Goal: Find specific page/section: Find specific page/section

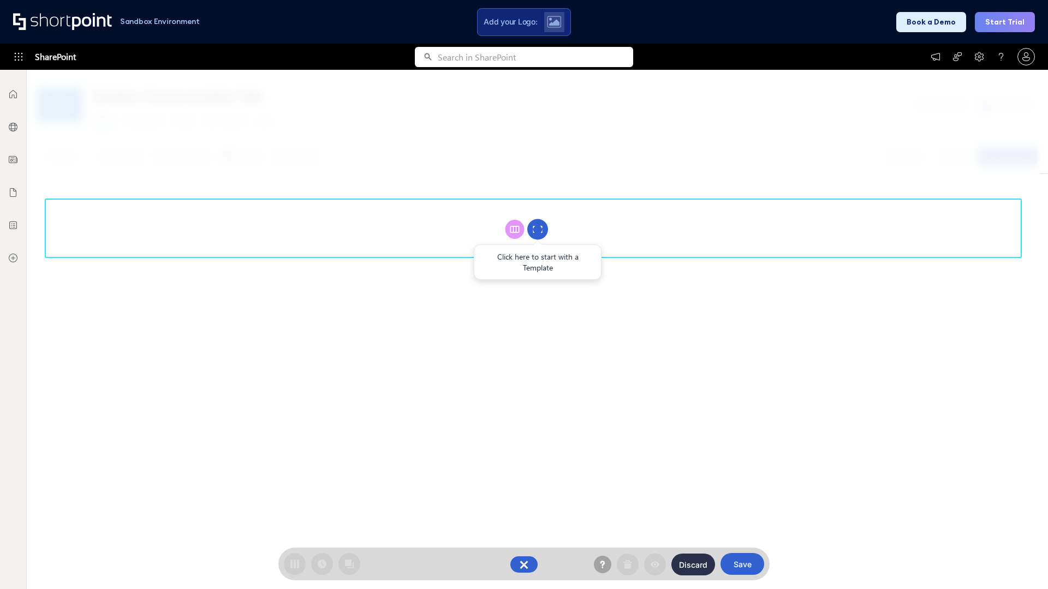
click at [538, 229] on circle at bounding box center [537, 229] width 21 height 21
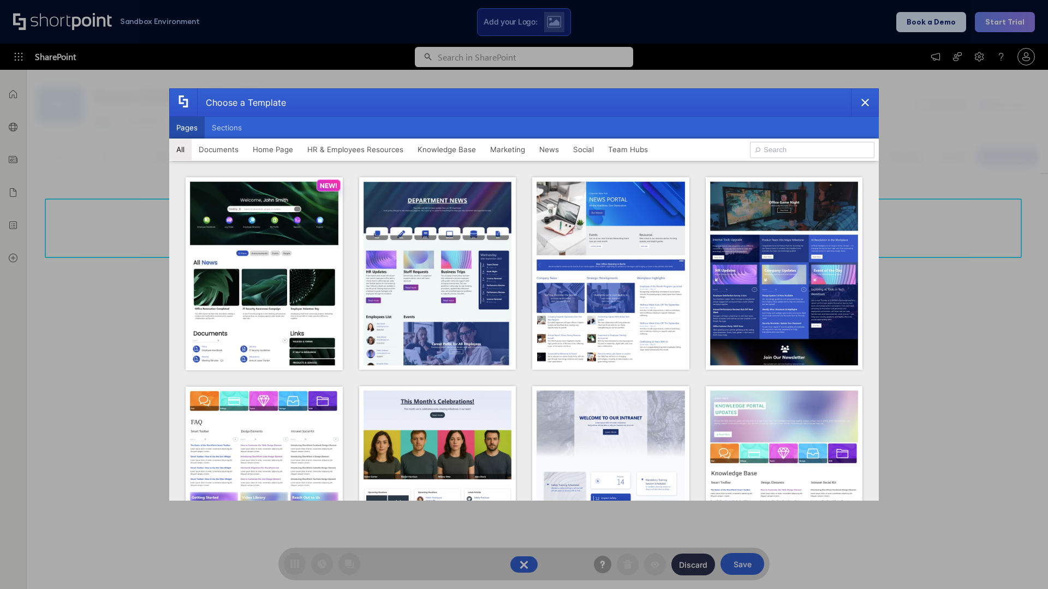
click at [187, 128] on button "Pages" at bounding box center [186, 128] width 35 height 22
type input "HR 8"
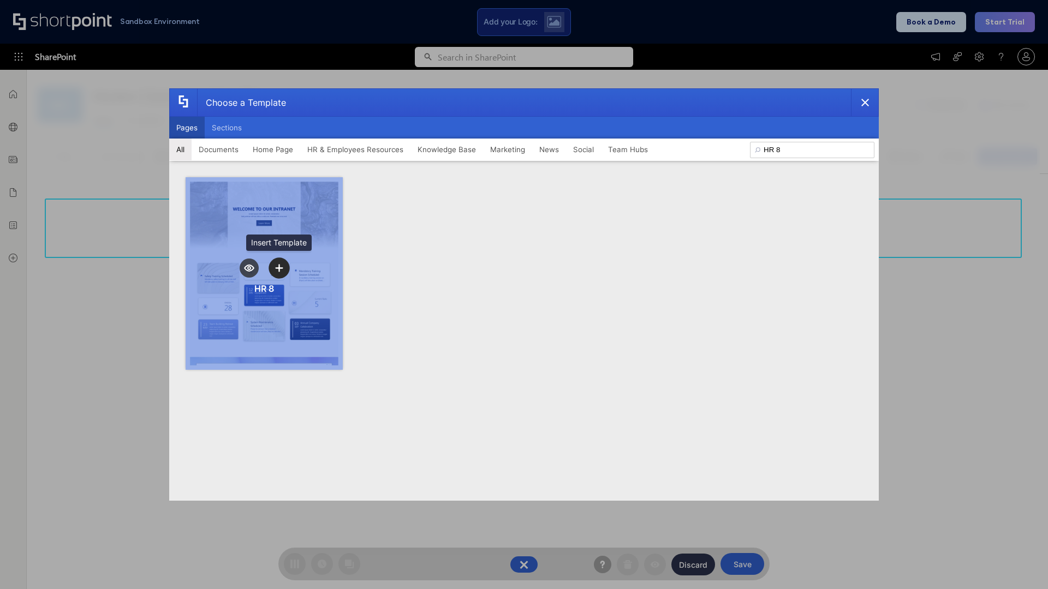
click at [279, 268] on icon "template selector" at bounding box center [279, 268] width 8 height 8
